Goal: Transaction & Acquisition: Book appointment/travel/reservation

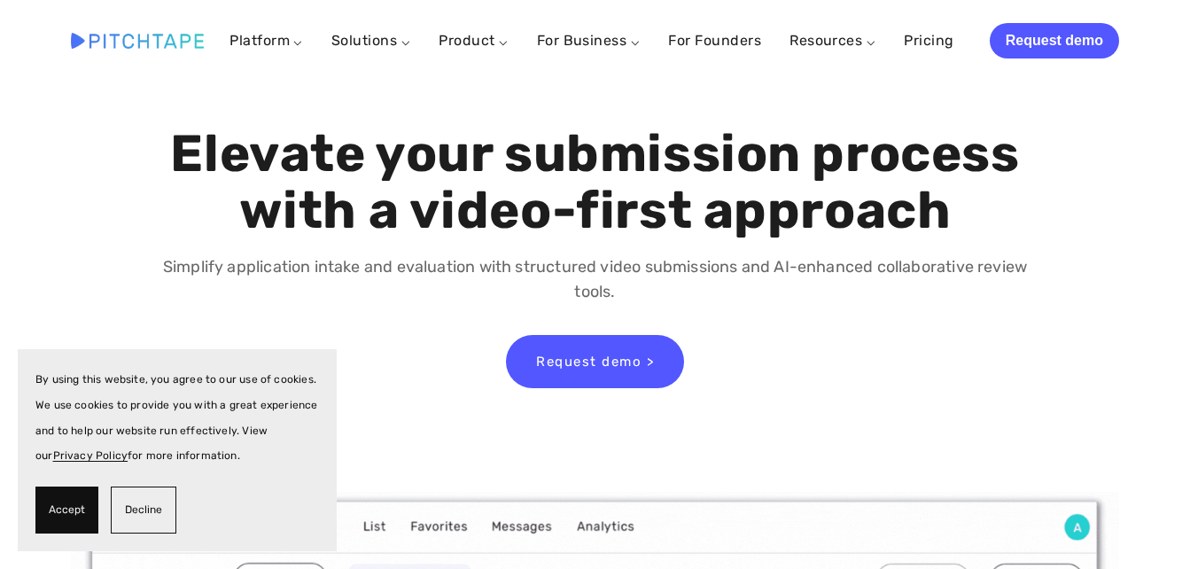
click at [152, 502] on span "Decline" at bounding box center [143, 510] width 37 height 26
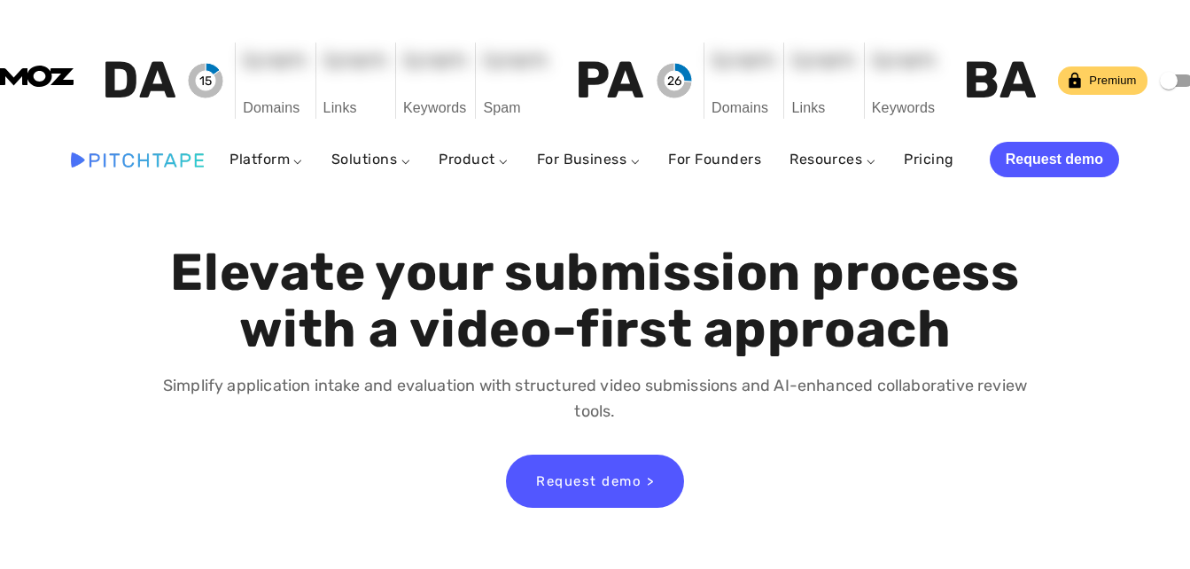
click at [1163, 74] on span at bounding box center [1178, 80] width 30 height 12
click at [1118, 64] on input "Dark mode" at bounding box center [1168, 81] width 101 height 34
click at [1178, 72] on span at bounding box center [1187, 81] width 18 height 18
click at [1136, 64] on input "Dark mode" at bounding box center [1186, 81] width 101 height 34
click at [1152, 64] on span at bounding box center [1169, 81] width 34 height 34
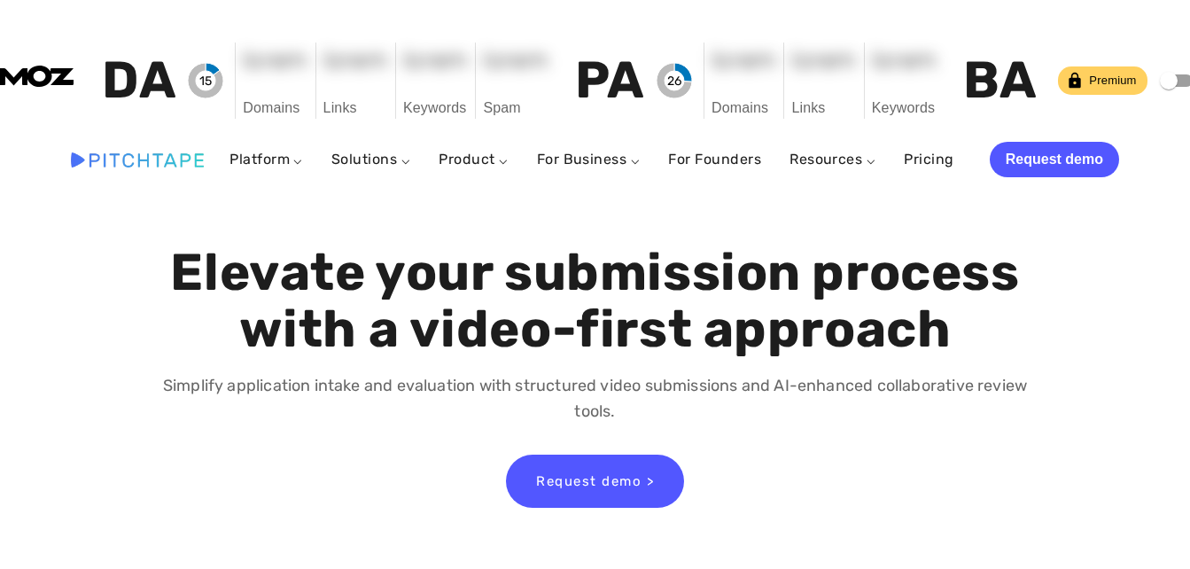
click at [1118, 64] on input "Dark mode" at bounding box center [1168, 81] width 101 height 34
click at [1152, 64] on span at bounding box center [1177, 81] width 51 height 34
click at [1136, 64] on input "Dark mode" at bounding box center [1186, 81] width 101 height 34
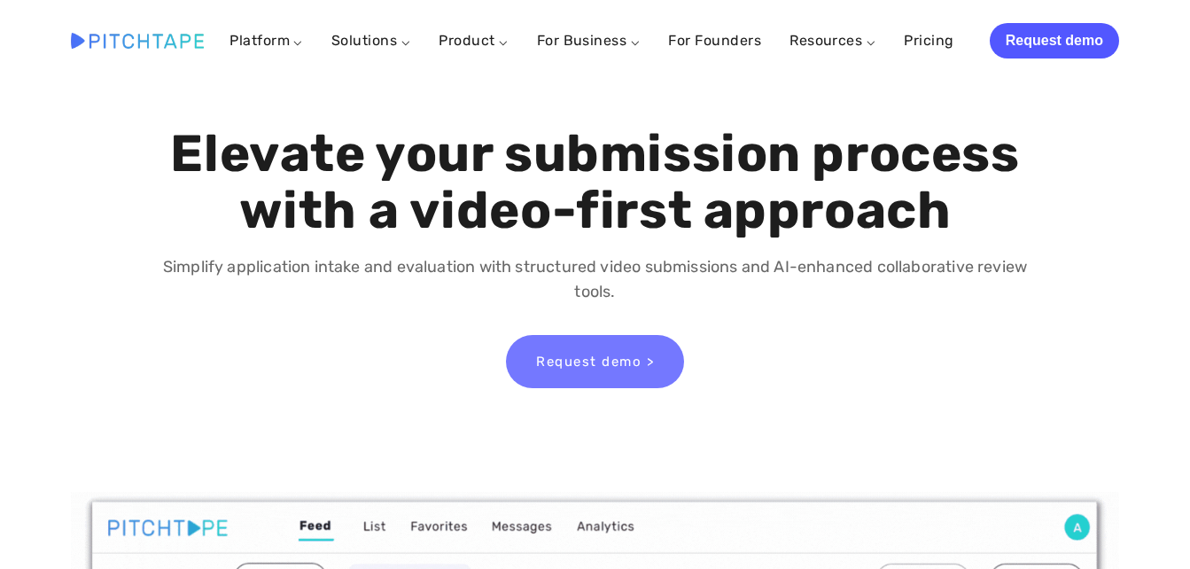
click at [630, 364] on link "Request demo >" at bounding box center [595, 361] width 178 height 53
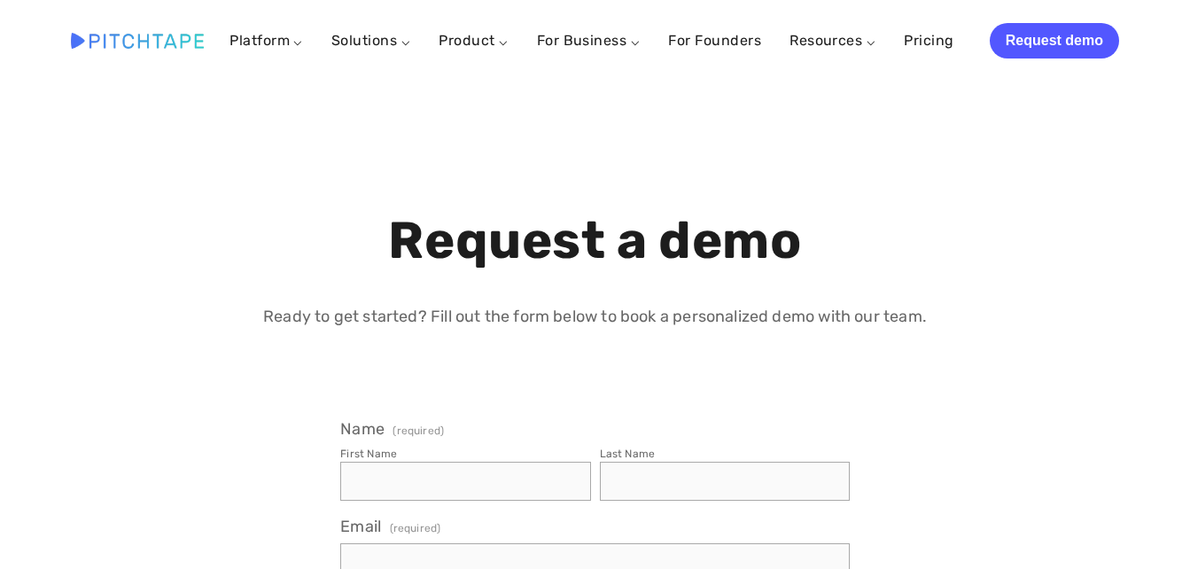
select select "US"
